Goal: Transaction & Acquisition: Purchase product/service

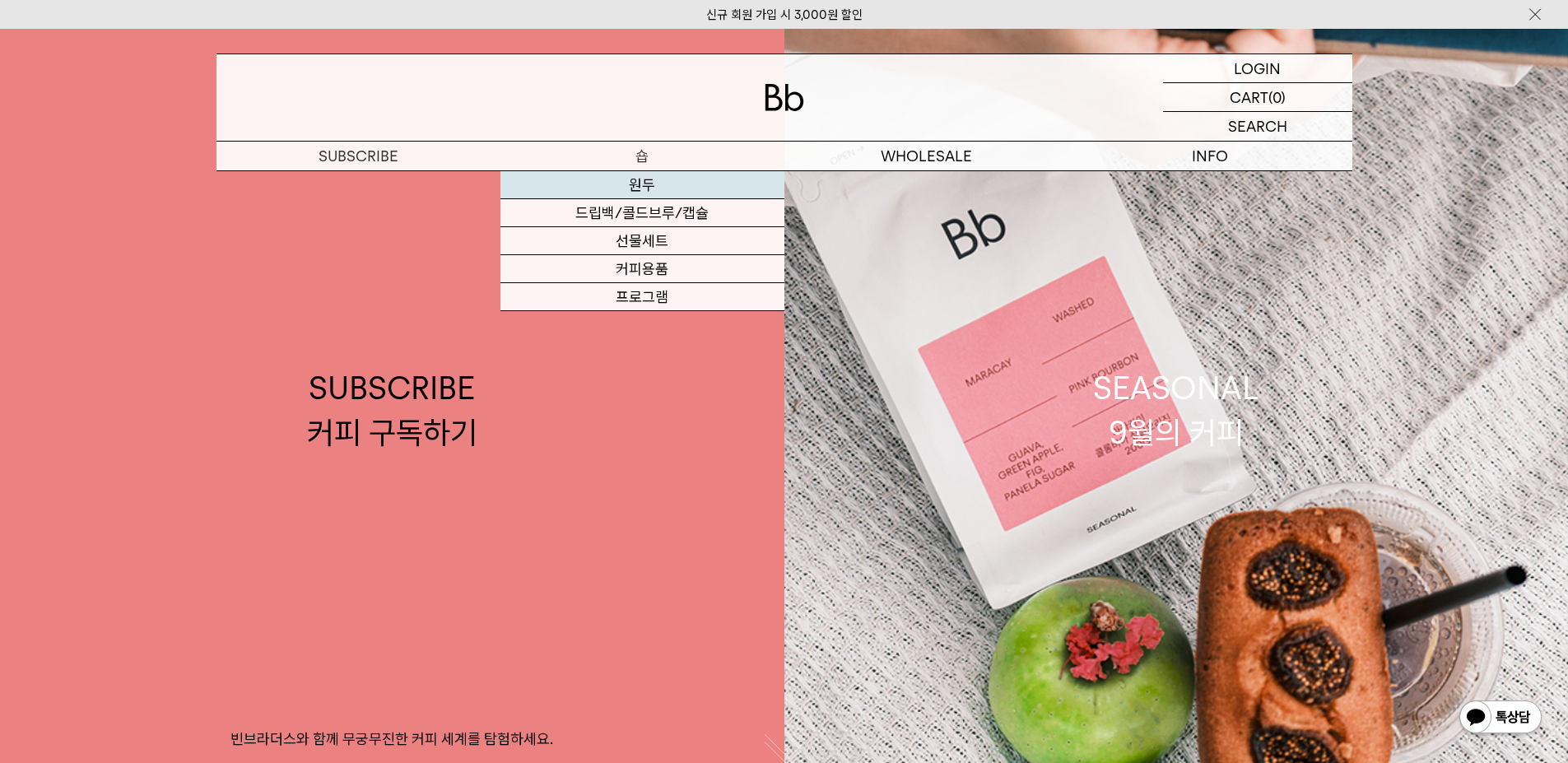
click at [610, 191] on link "원두" at bounding box center [642, 184] width 284 height 28
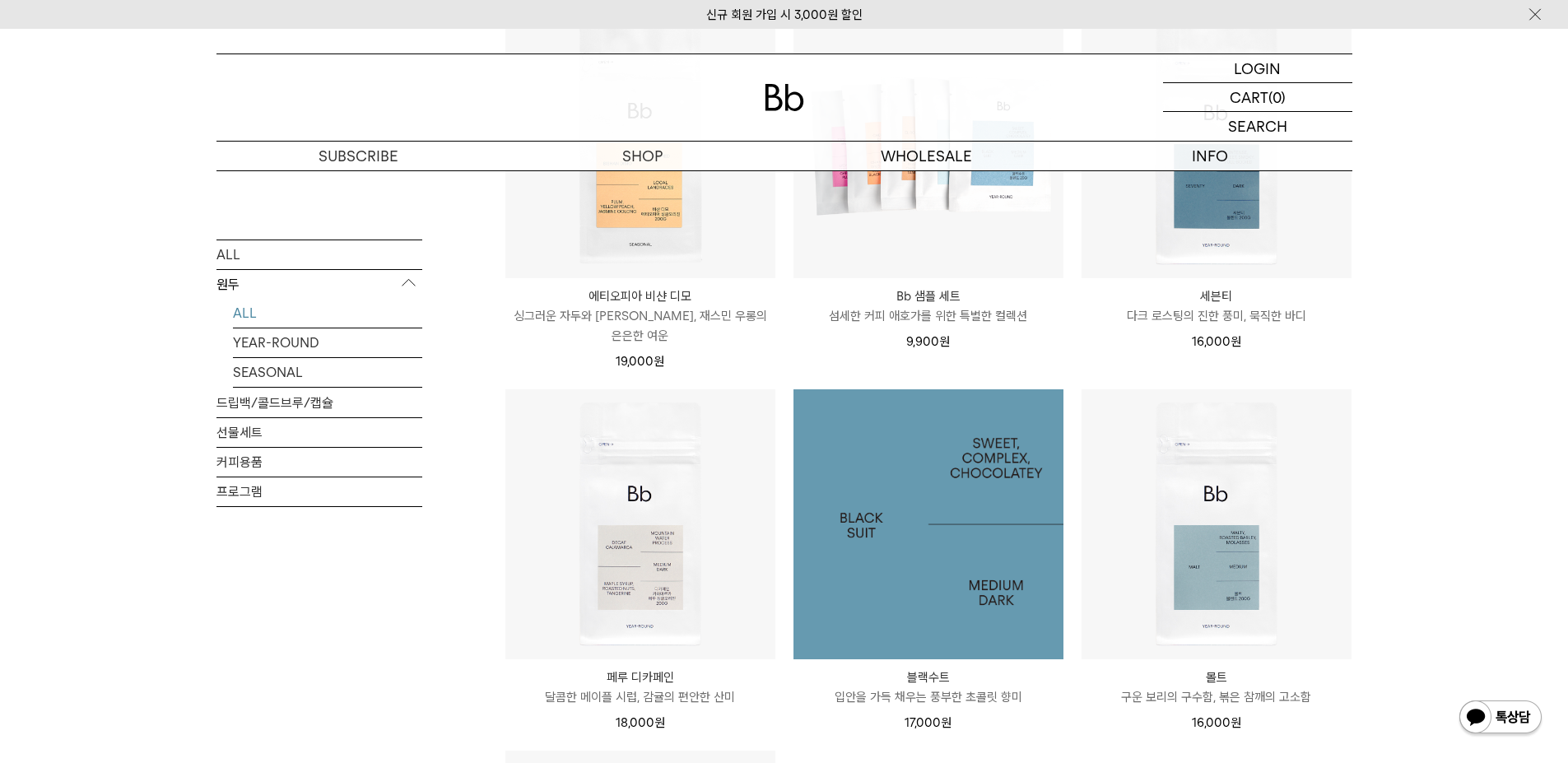
scroll to position [1152, 0]
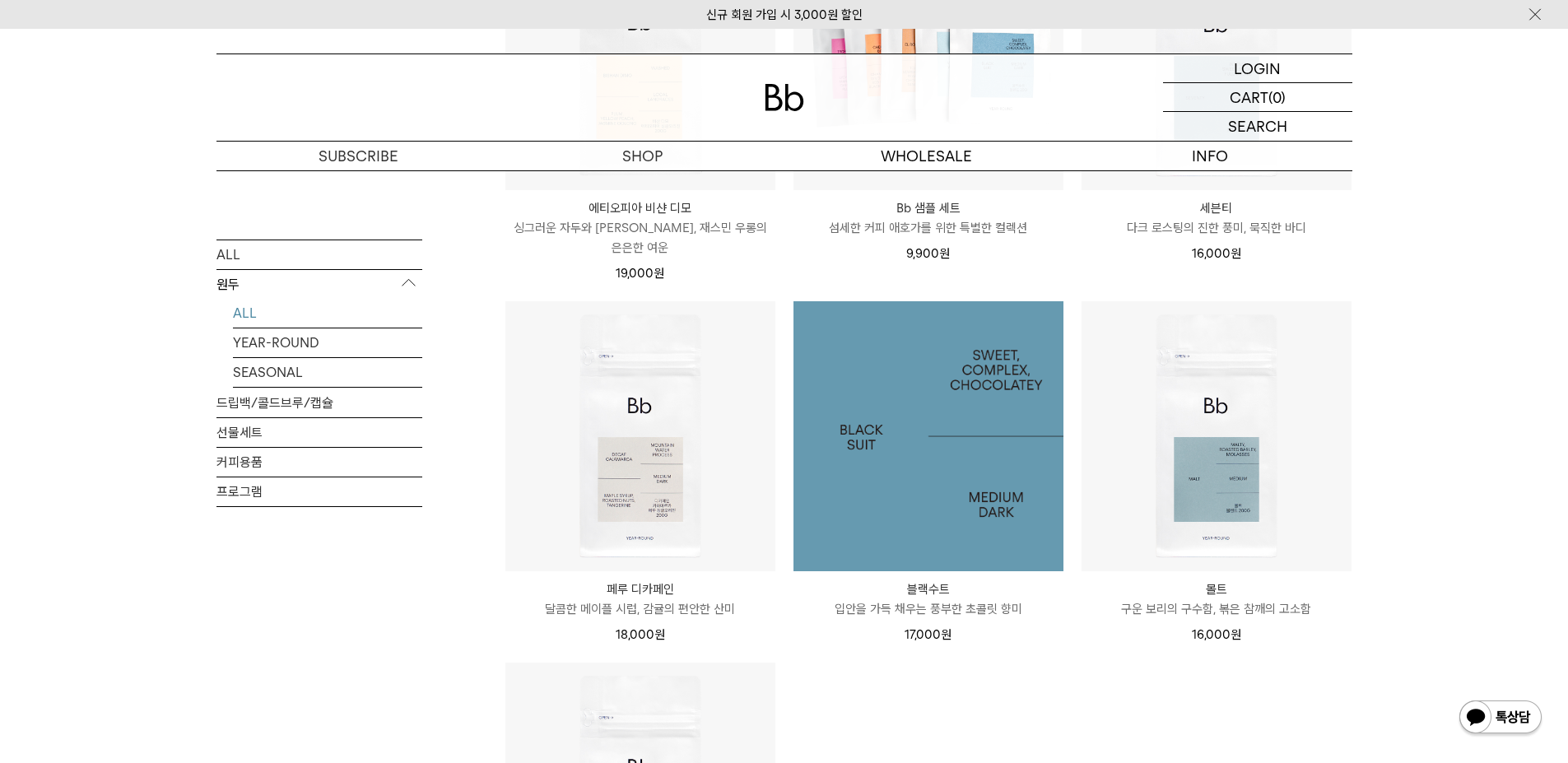
click at [940, 426] on img at bounding box center [928, 436] width 270 height 270
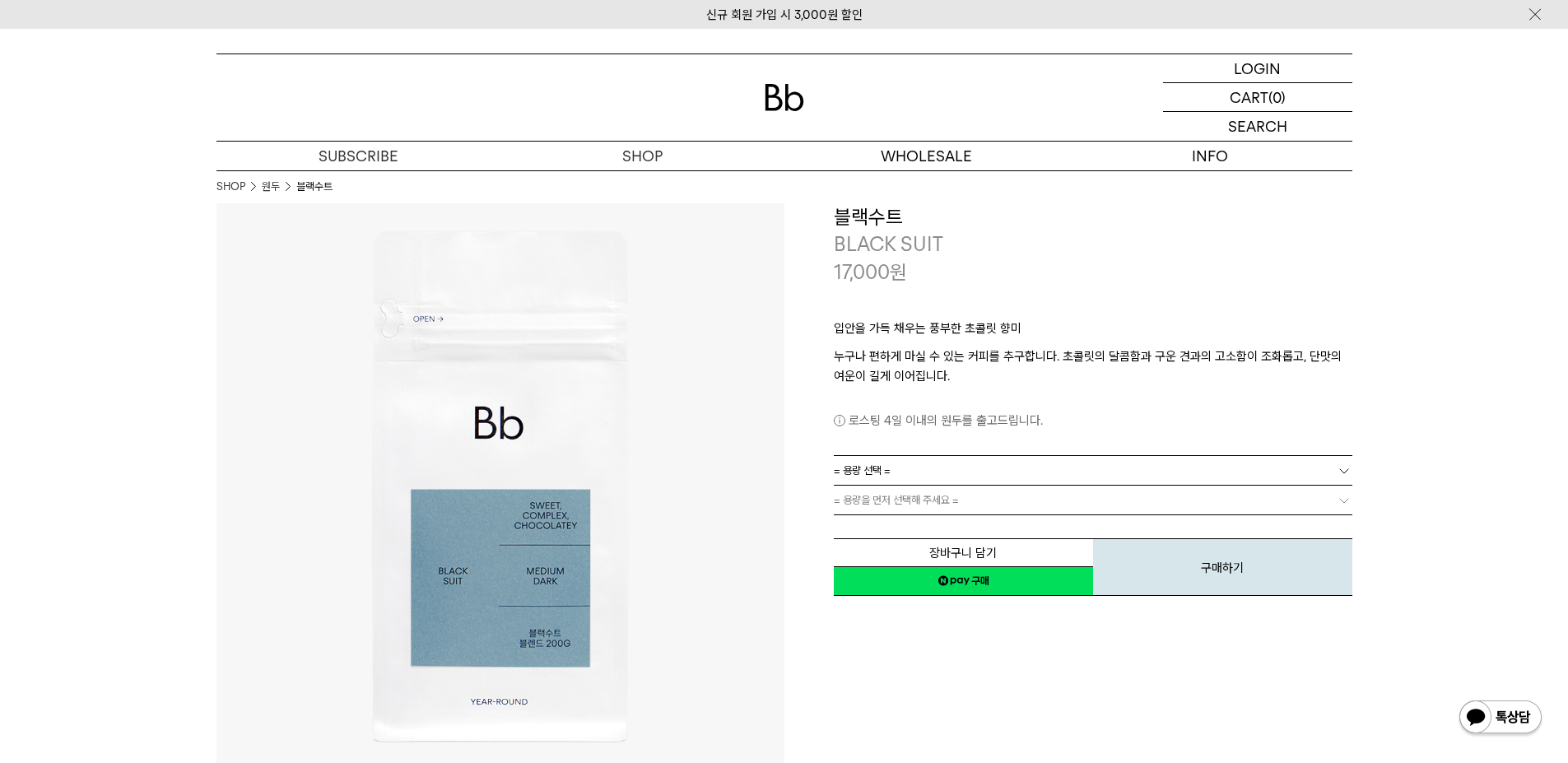
click at [957, 464] on link "= 용량 선택 =" at bounding box center [1093, 470] width 519 height 29
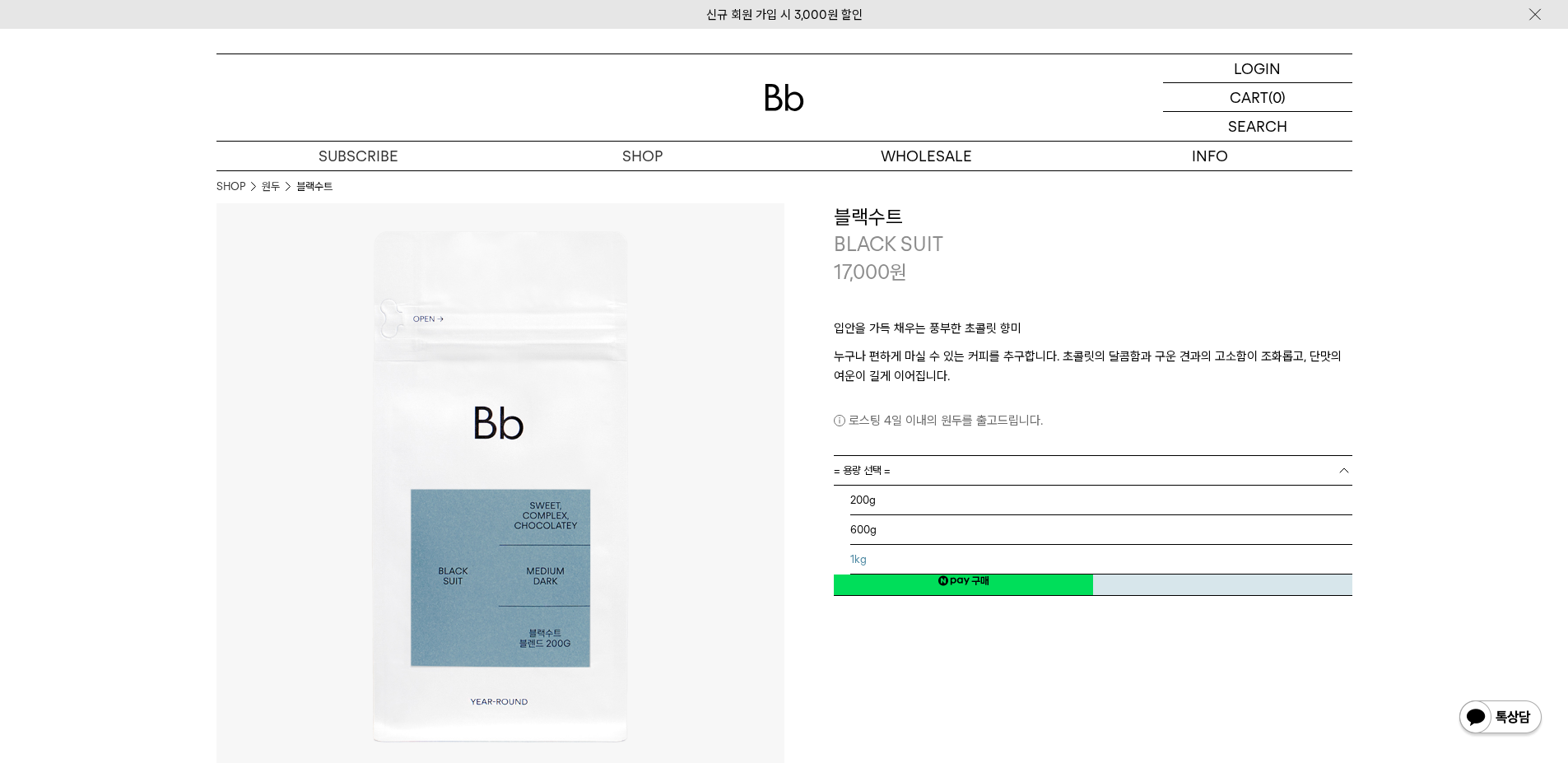
click at [943, 552] on li "1kg" at bounding box center [1101, 559] width 502 height 29
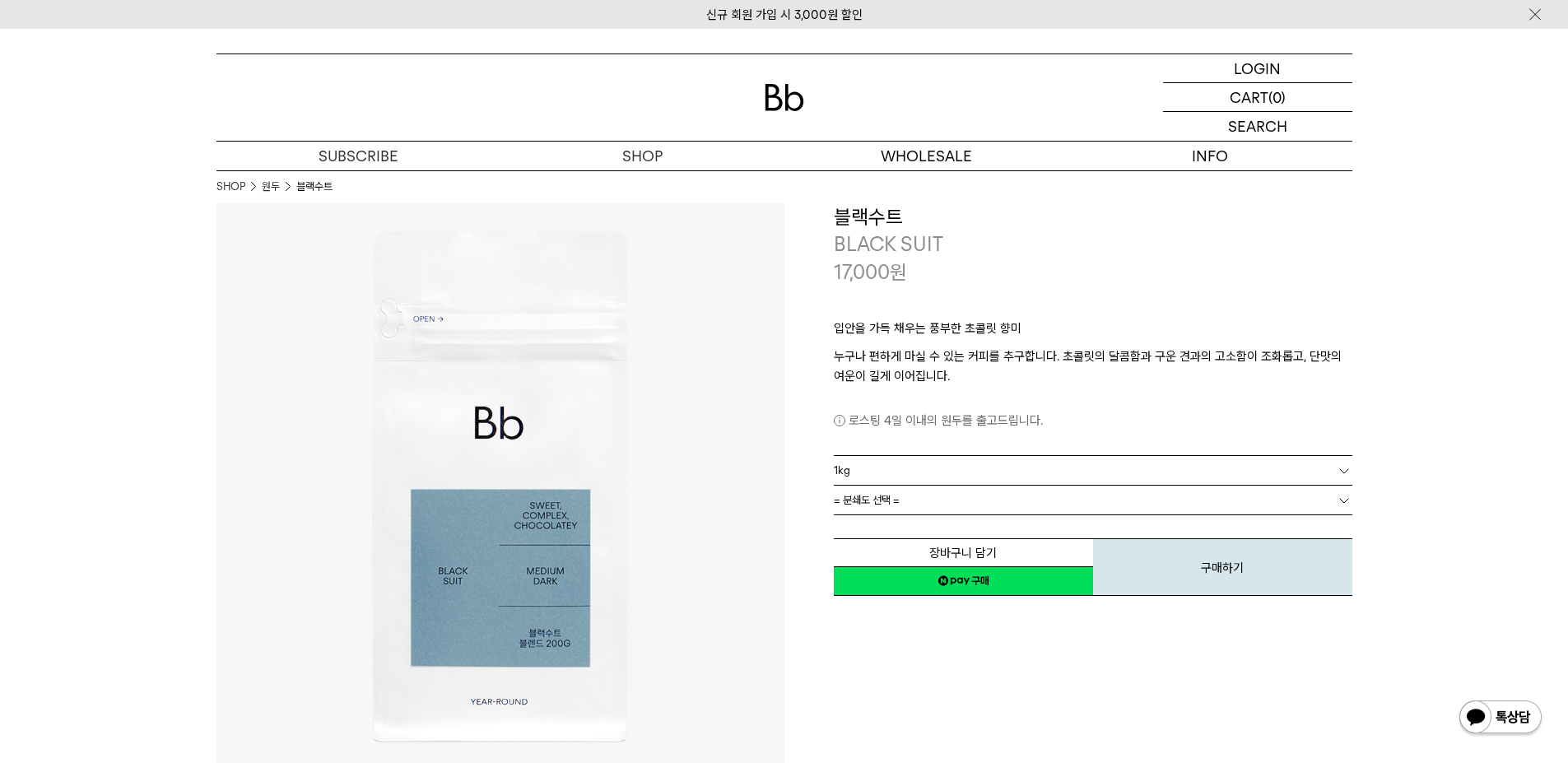
click at [946, 505] on link "= 분쇄도 선택 =" at bounding box center [1093, 500] width 519 height 29
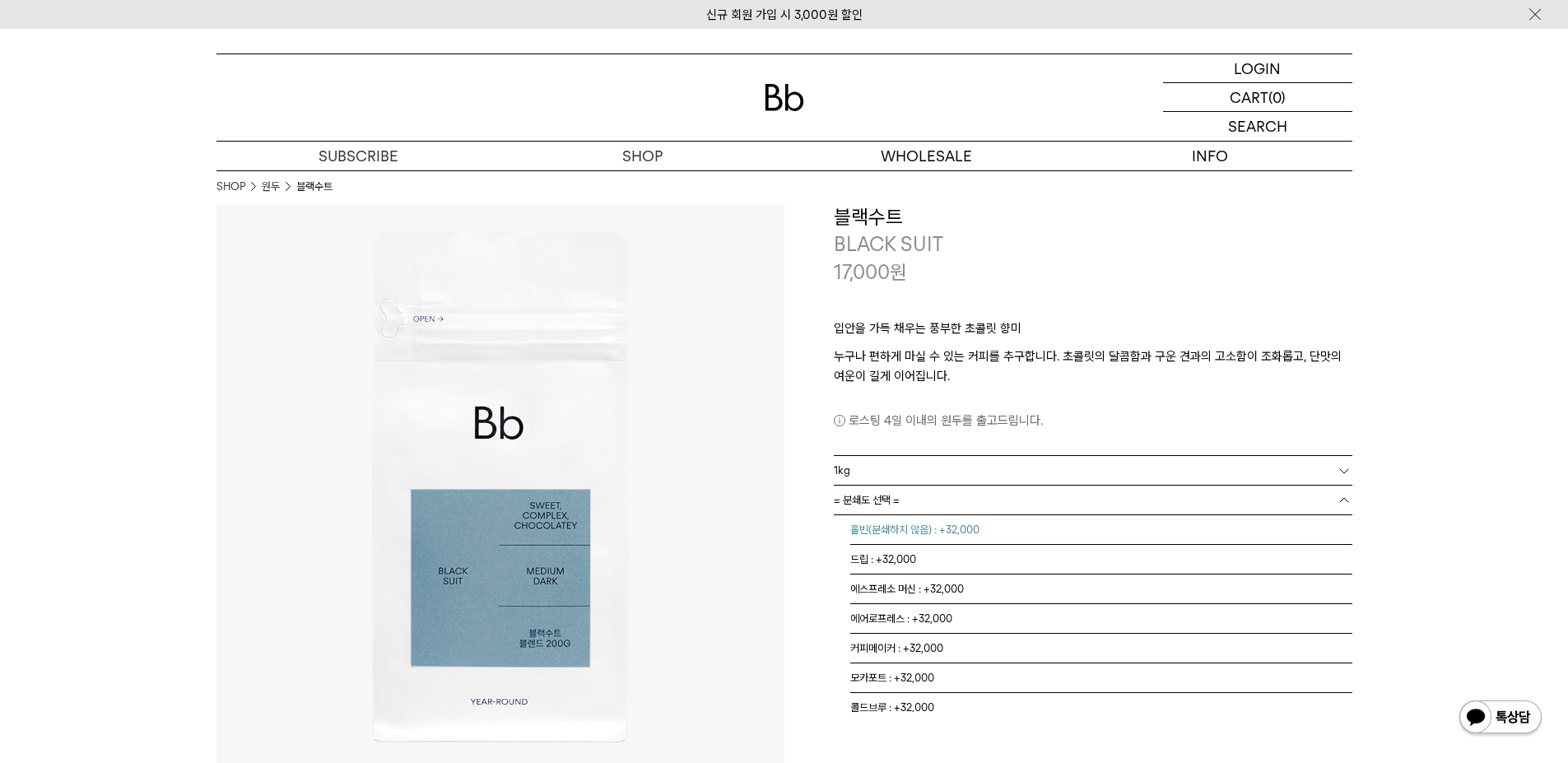
click at [953, 535] on li "홀빈(분쇄하지 않음) : +32,000" at bounding box center [1101, 530] width 502 height 29
